Goal: Information Seeking & Learning: Learn about a topic

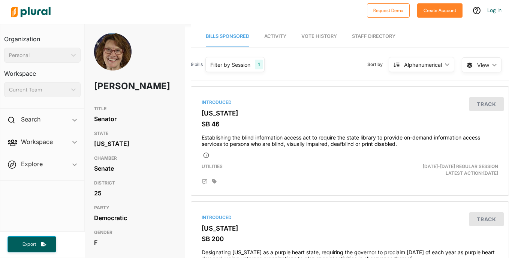
click at [282, 40] on link "Activity" at bounding box center [275, 36] width 22 height 21
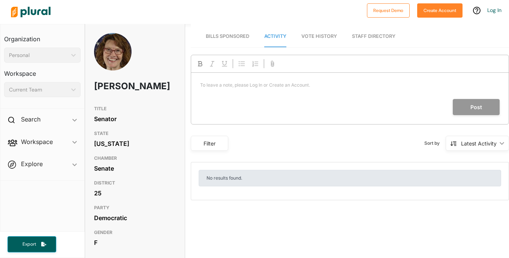
click at [316, 35] on span "Vote History" at bounding box center [319, 36] width 36 height 6
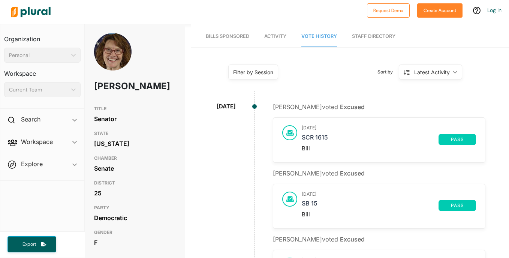
drag, startPoint x: 508, startPoint y: 69, endPoint x: 510, endPoint y: 59, distance: 9.9
click at [508, 59] on html "Request Demo Create Account Log In Organization Personal ic_keyboard_arrow_down…" at bounding box center [254, 129] width 509 height 258
click at [229, 28] on link "Bills Sponsored" at bounding box center [227, 36] width 43 height 21
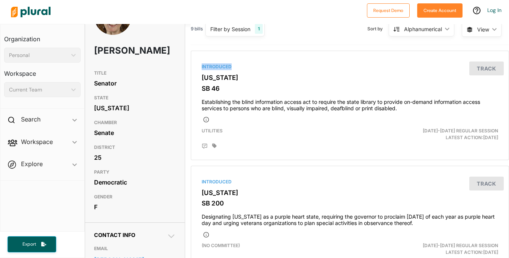
scroll to position [42, 0]
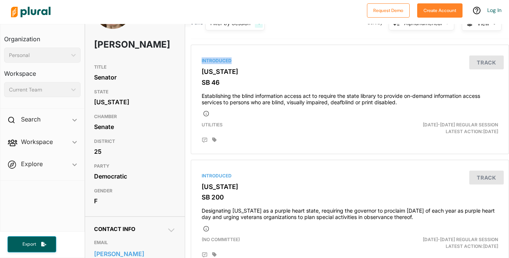
drag, startPoint x: 508, startPoint y: 57, endPoint x: 510, endPoint y: 64, distance: 8.0
click at [508, 64] on html "Request Demo Create Account Log In Organization Personal ic_keyboard_arrow_down…" at bounding box center [254, 129] width 509 height 258
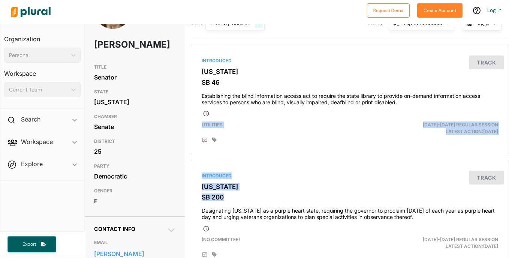
scroll to position [241, 0]
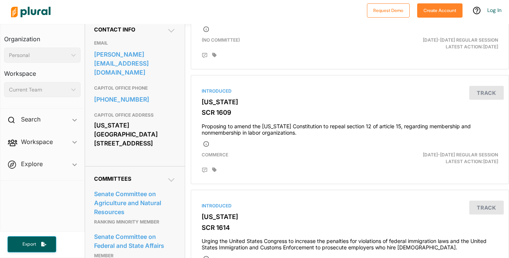
drag, startPoint x: 508, startPoint y: 64, endPoint x: 510, endPoint y: 103, distance: 38.2
click at [508, 103] on html "Request Demo Create Account Log In Organization Personal ic_keyboard_arrow_down…" at bounding box center [254, 129] width 509 height 258
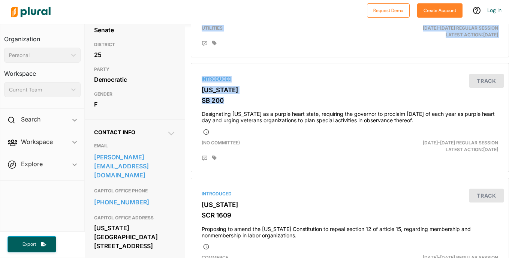
scroll to position [144, 0]
